Goal: Task Accomplishment & Management: Manage account settings

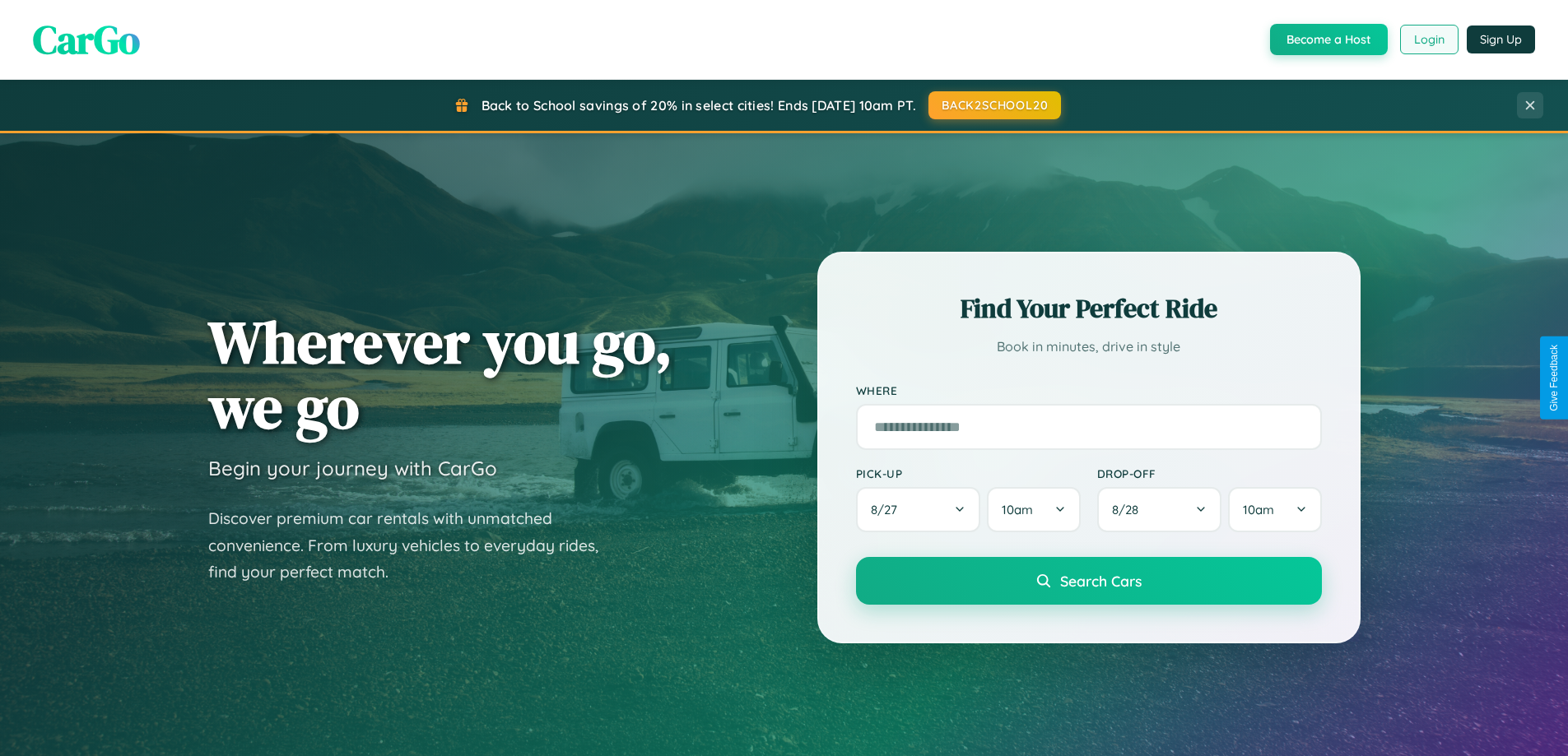
click at [1428, 39] on button "Login" at bounding box center [1428, 39] width 58 height 29
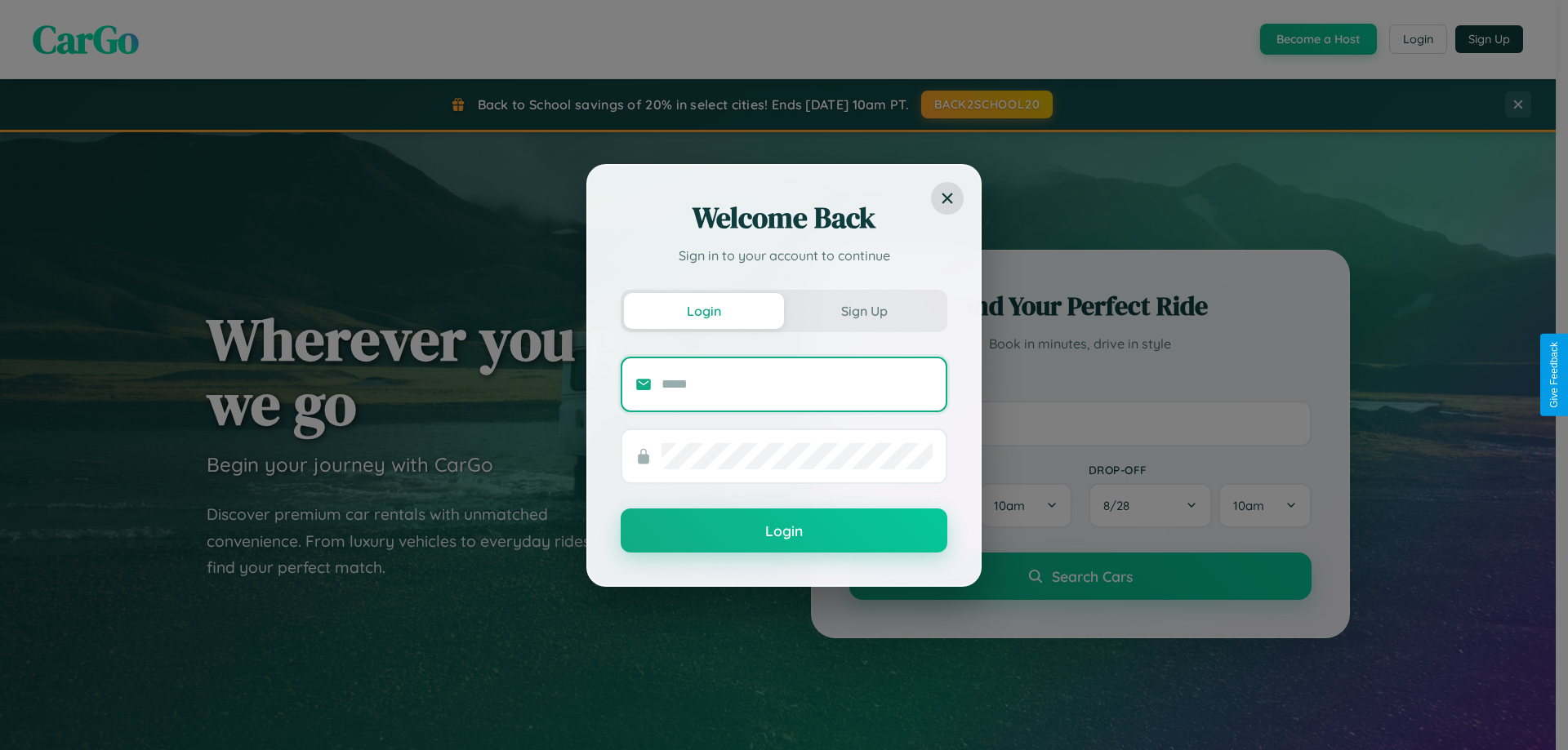
click at [797, 383] on input "text" at bounding box center [797, 385] width 271 height 27
type input "**********"
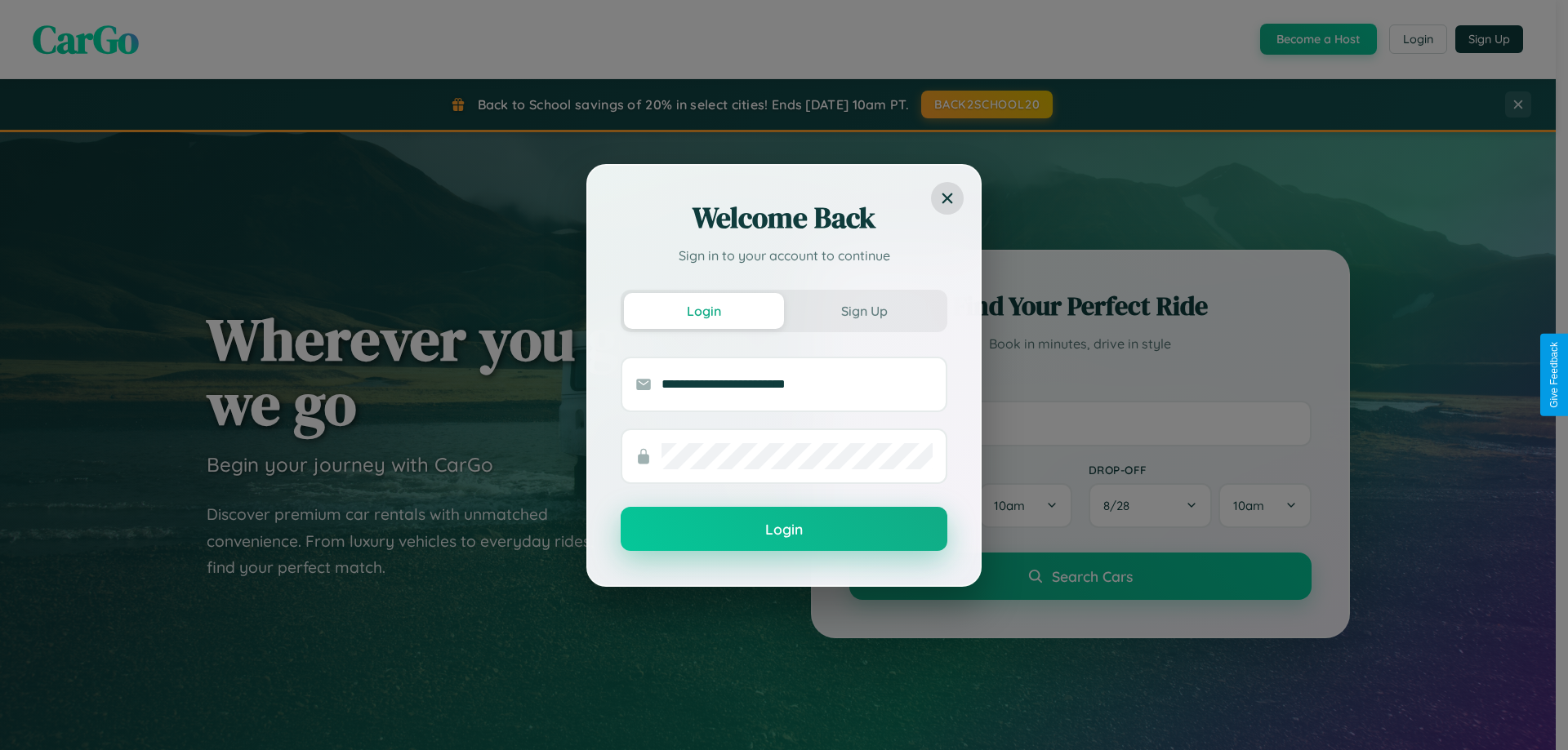
click at [784, 530] on button "Login" at bounding box center [784, 530] width 327 height 44
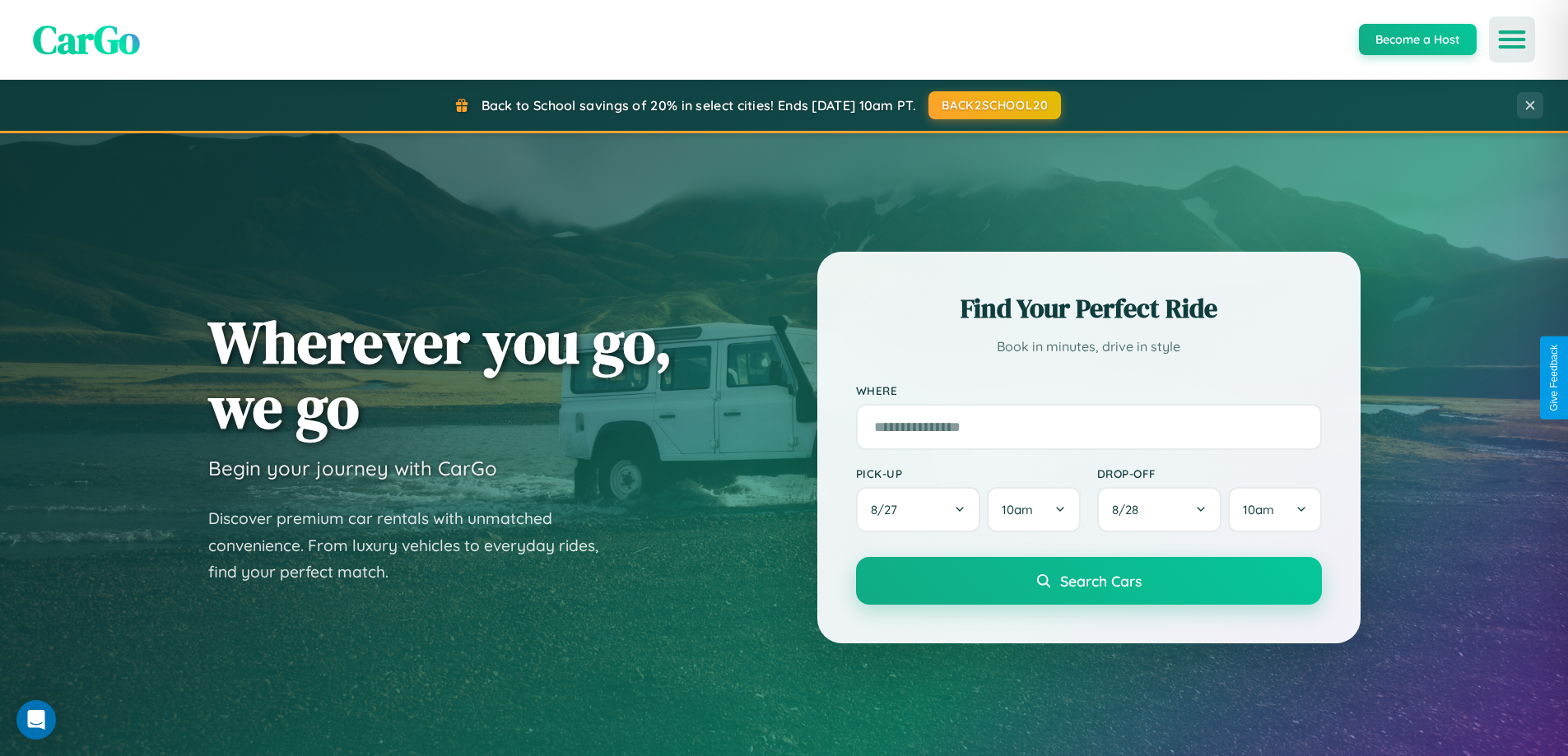
click at [1512, 39] on icon "Open menu" at bounding box center [1512, 39] width 24 height 15
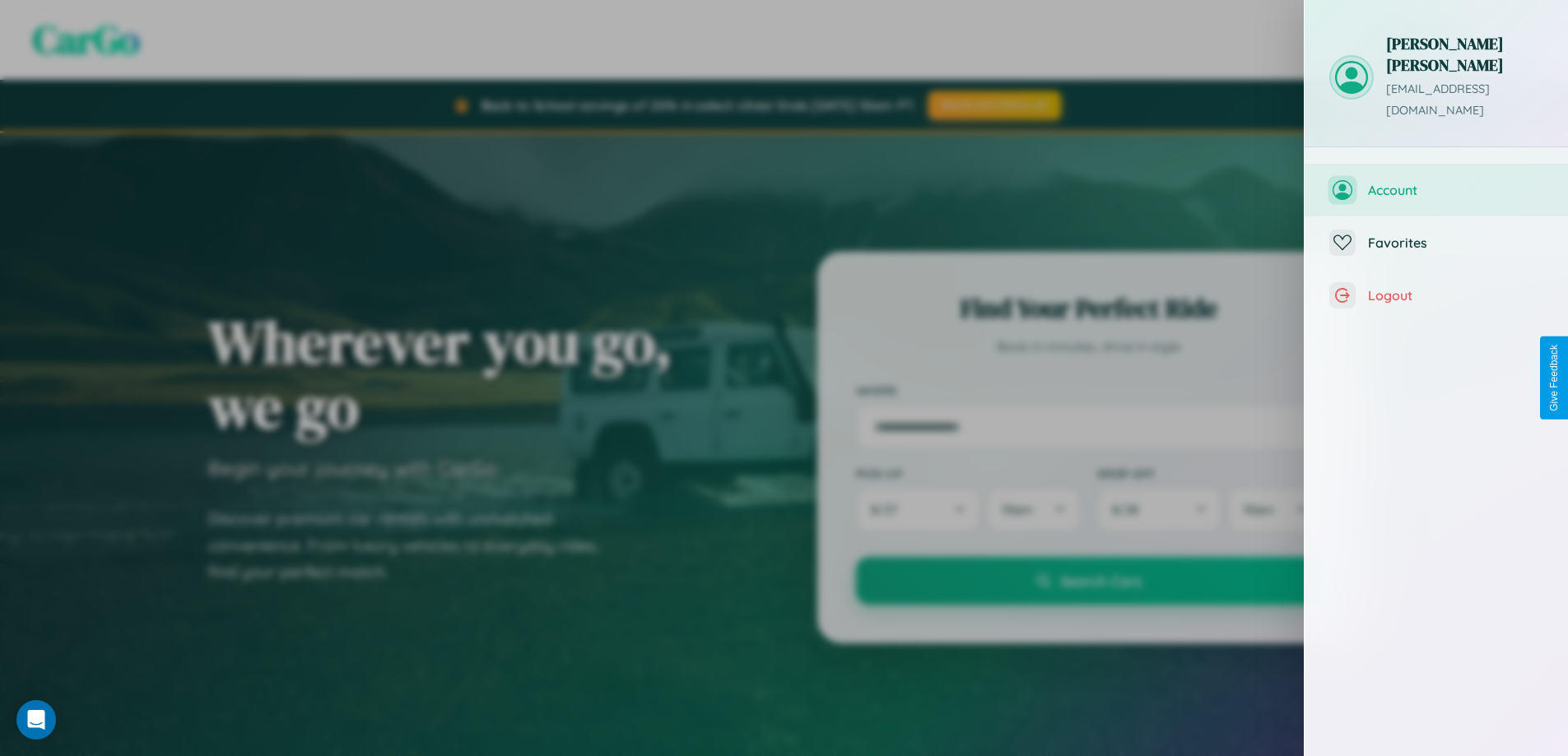
click at [1436, 182] on span "Account" at bounding box center [1455, 190] width 175 height 16
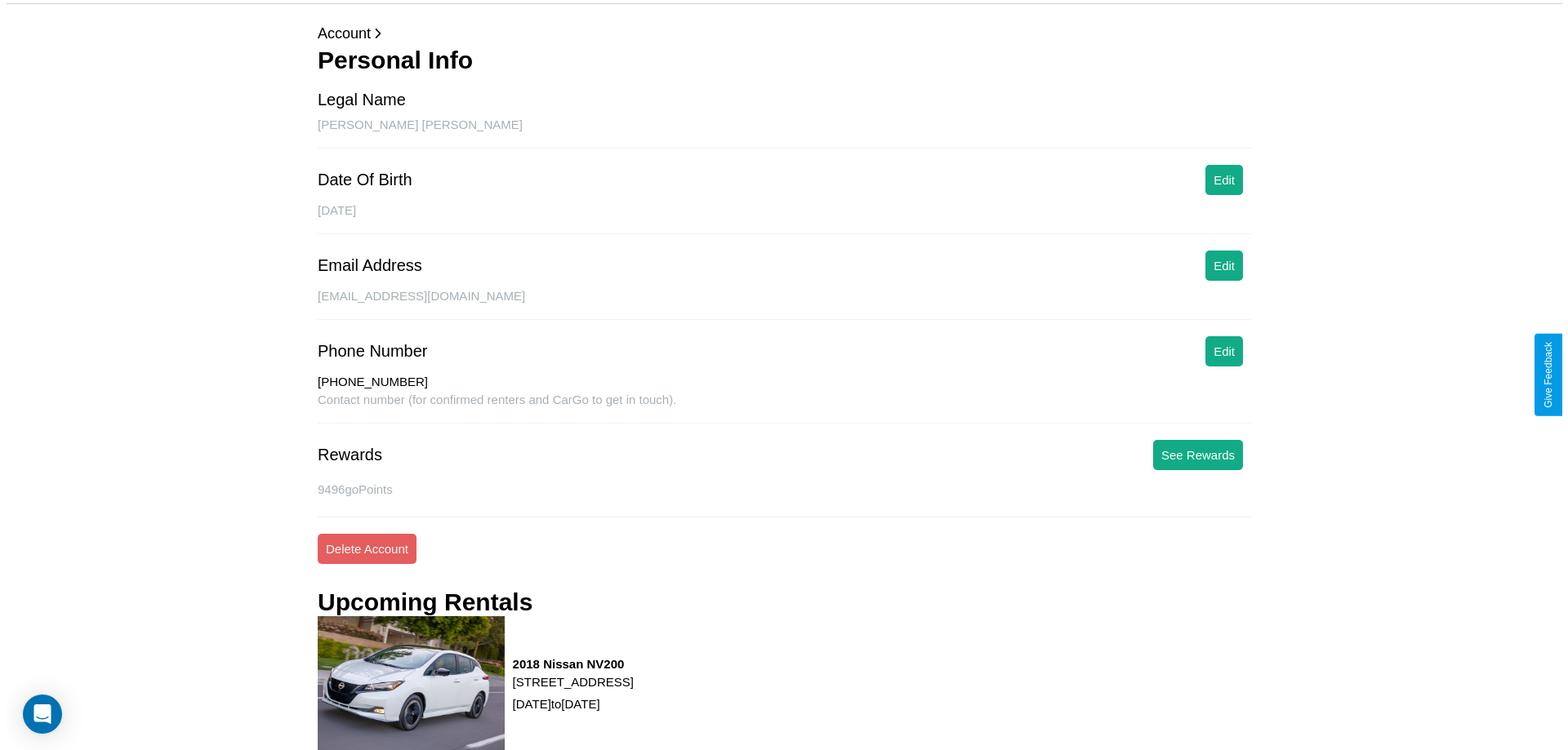
scroll to position [236, 0]
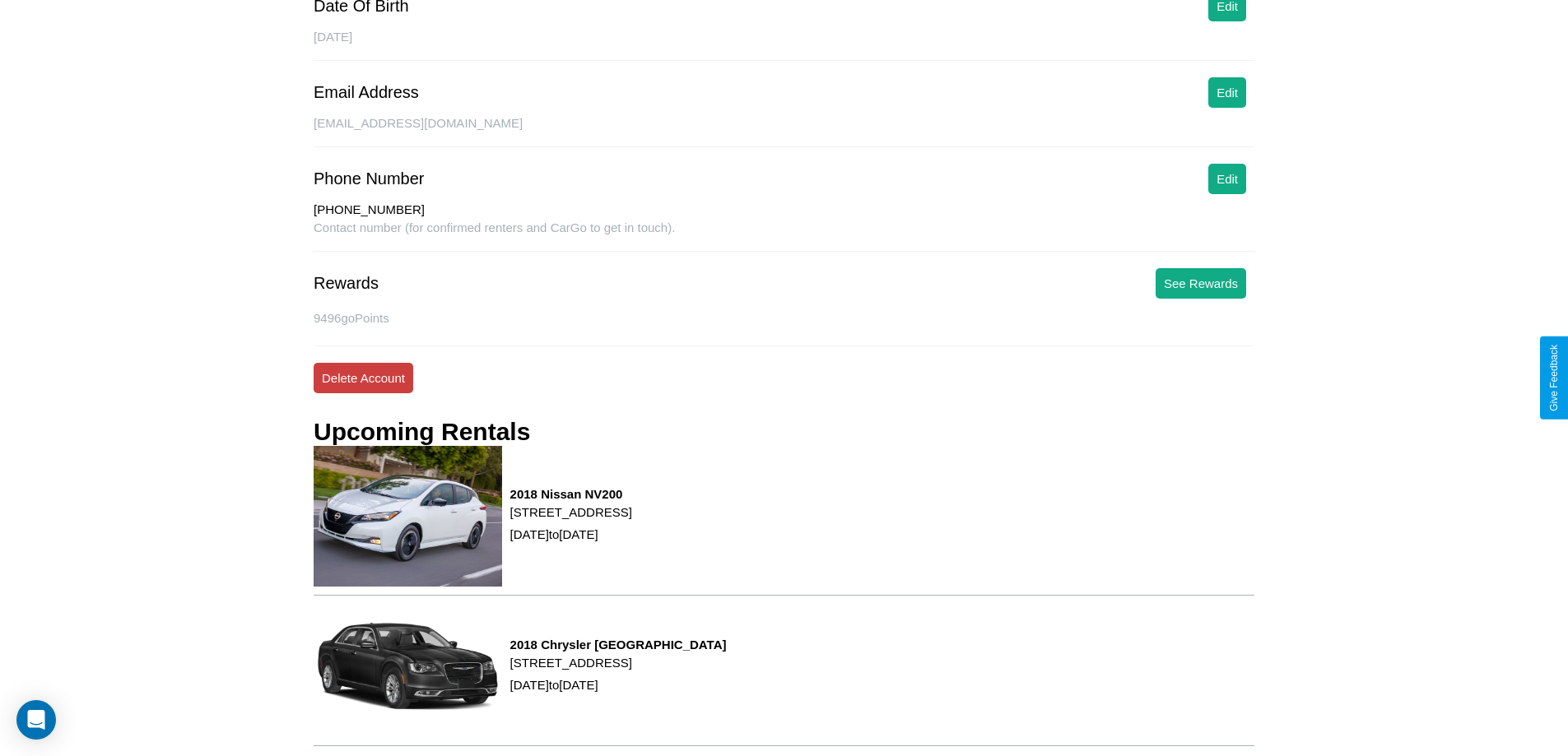
click at [363, 378] on button "Delete Account" at bounding box center [363, 378] width 100 height 30
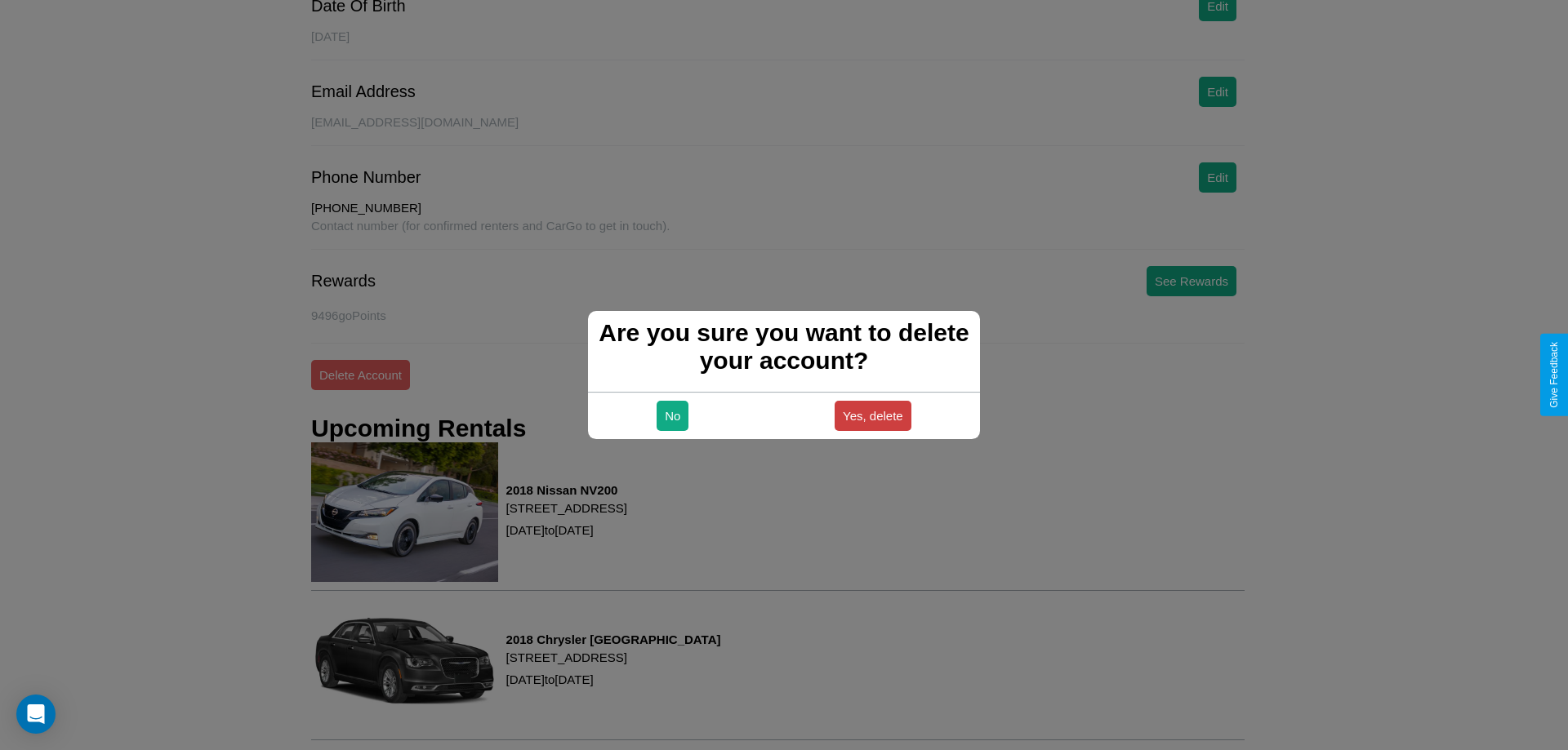
click at [873, 415] on button "Yes, delete" at bounding box center [873, 416] width 77 height 30
